Goal: Information Seeking & Learning: Learn about a topic

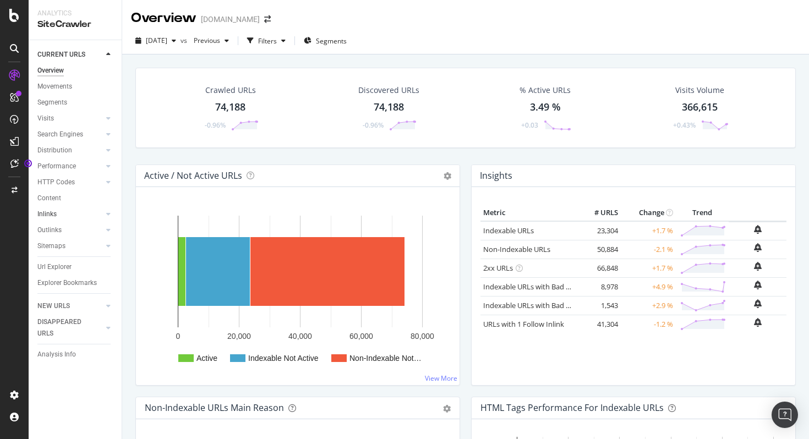
click at [76, 216] on link "Inlinks" at bounding box center [69, 214] width 65 height 12
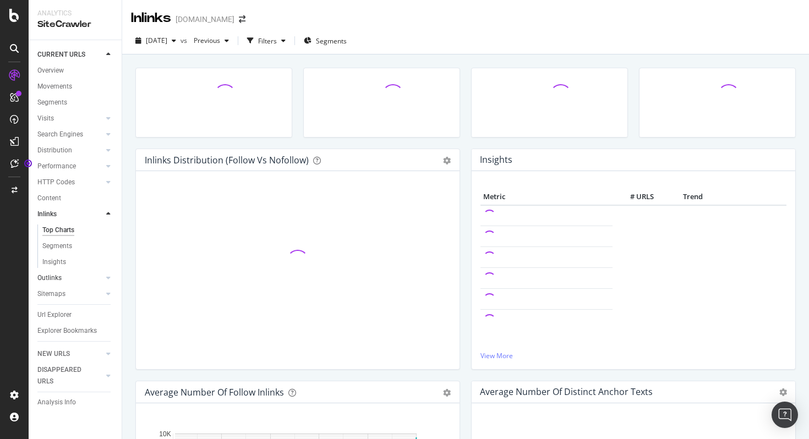
click at [65, 279] on link "Outlinks" at bounding box center [69, 278] width 65 height 12
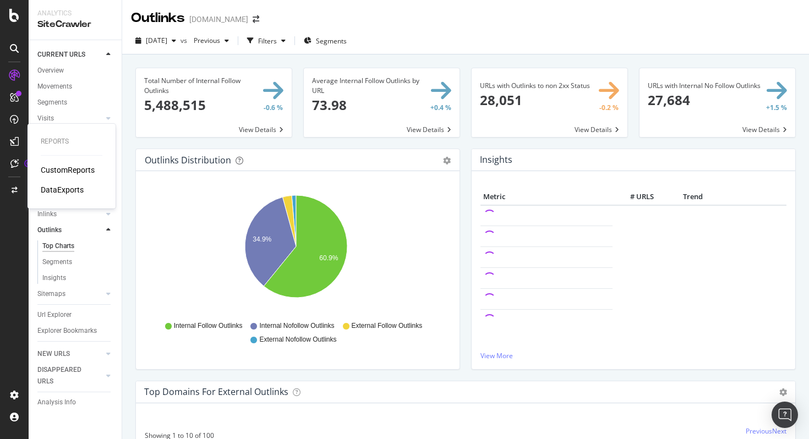
click at [57, 166] on div "CustomReports" at bounding box center [68, 169] width 54 height 11
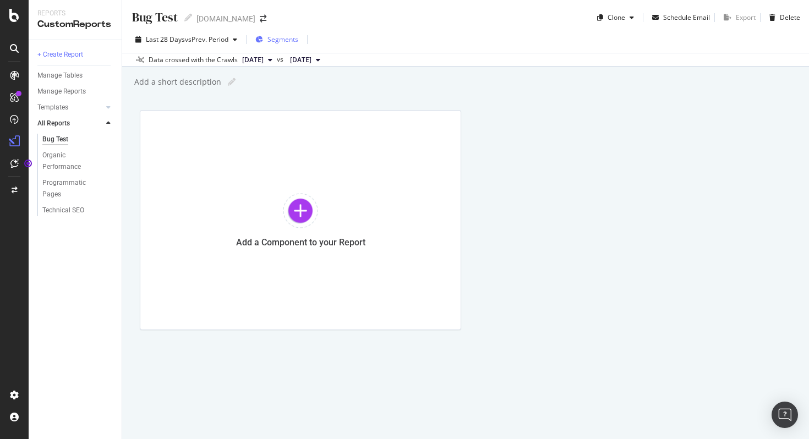
click at [282, 41] on span "Segments" at bounding box center [282, 39] width 31 height 9
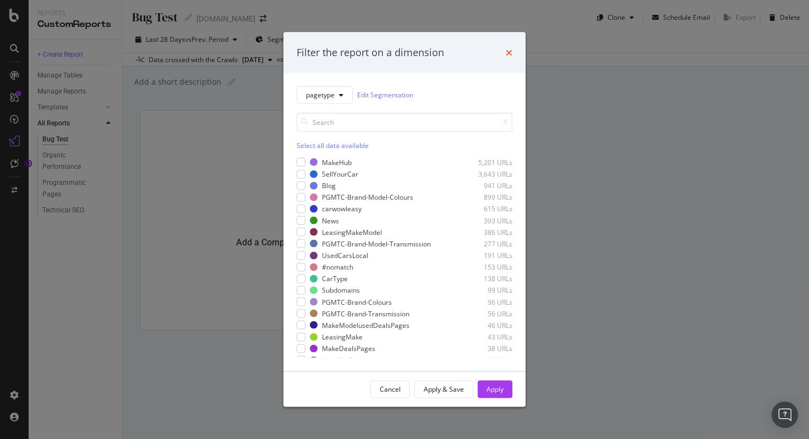
click at [508, 50] on icon "times" at bounding box center [508, 52] width 7 height 9
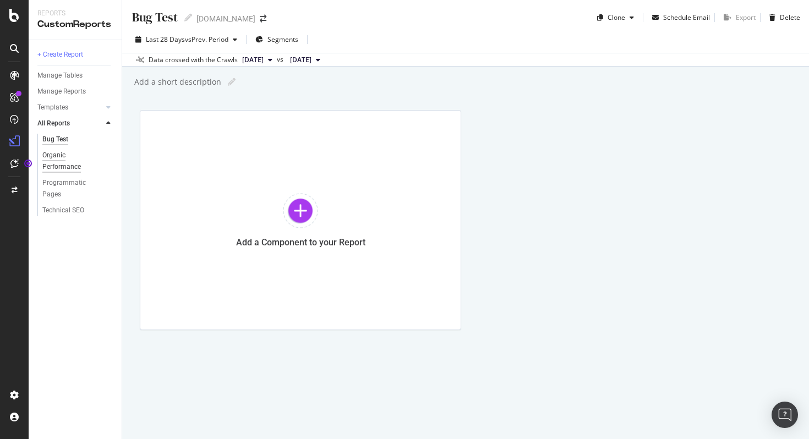
click at [73, 167] on div "Organic Performance" at bounding box center [72, 161] width 61 height 23
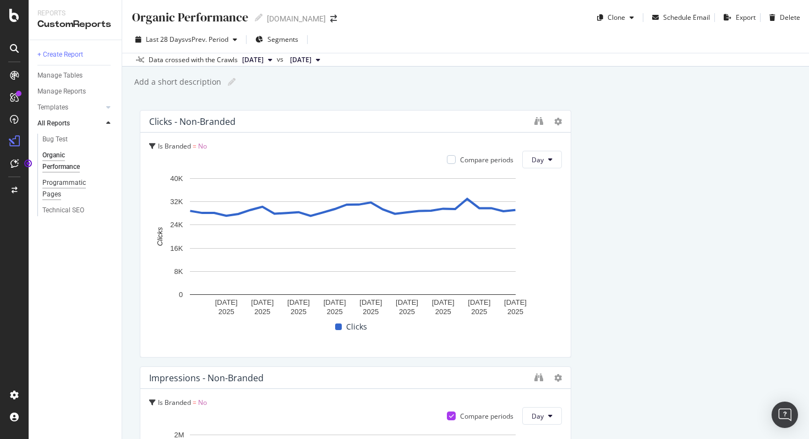
click at [77, 188] on div "Programmatic Pages" at bounding box center [72, 188] width 61 height 23
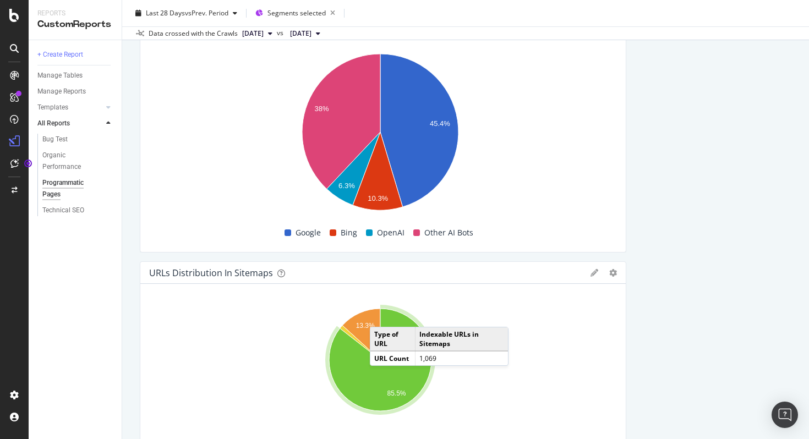
scroll to position [2542, 0]
